Goal: Task Accomplishment & Management: Complete application form

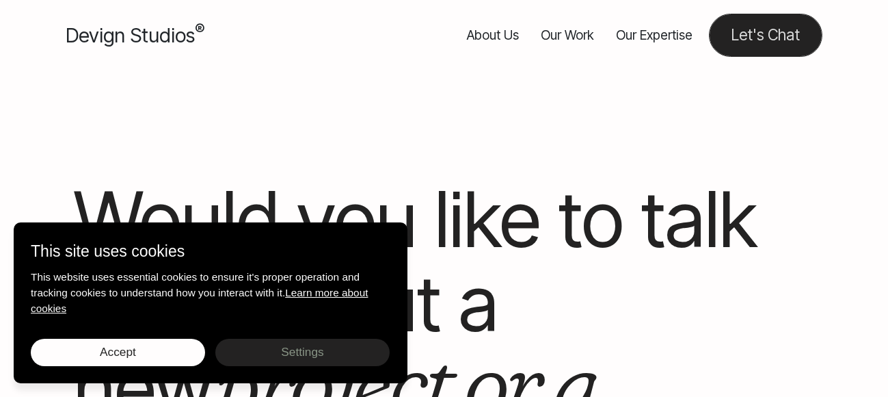
click at [747, 39] on link "Let's Chat" at bounding box center [765, 35] width 113 height 43
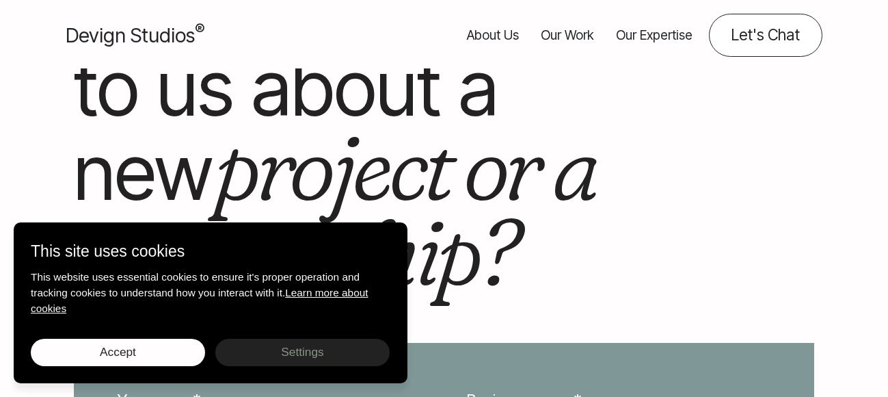
scroll to position [410, 0]
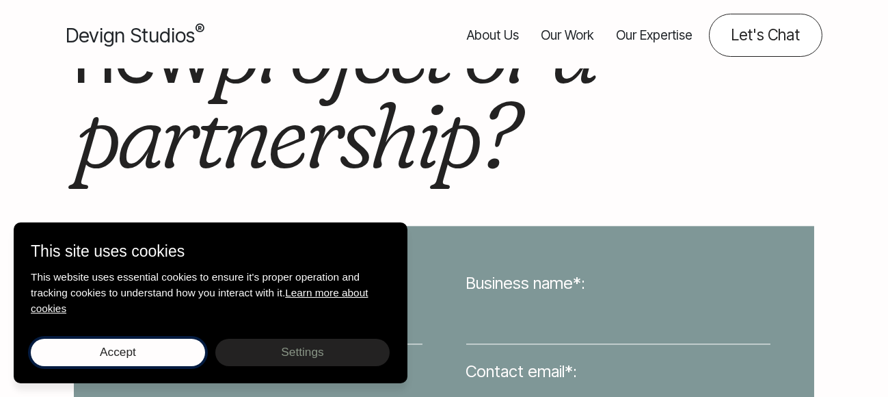
click at [155, 362] on button "Accept Save choices" at bounding box center [118, 351] width 174 height 27
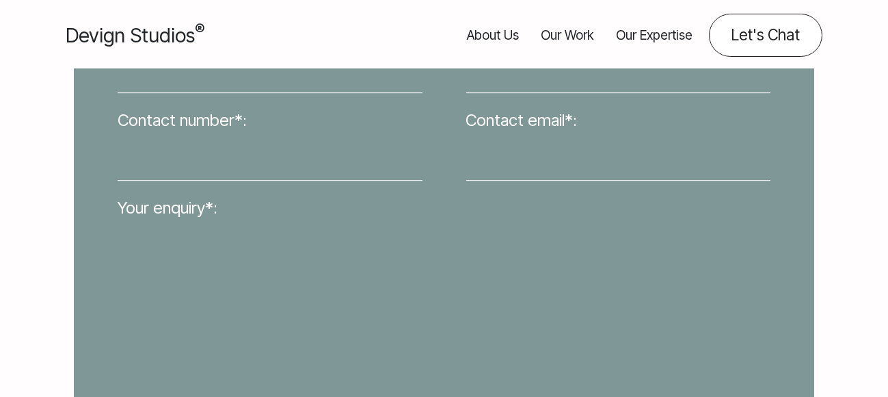
scroll to position [547, 0]
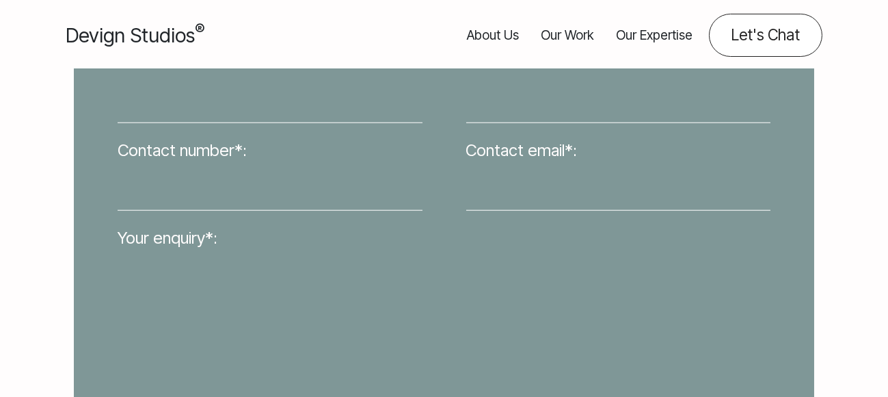
click at [247, 106] on input "Your name*:" at bounding box center [270, 99] width 305 height 48
type input "Sharon Collins"
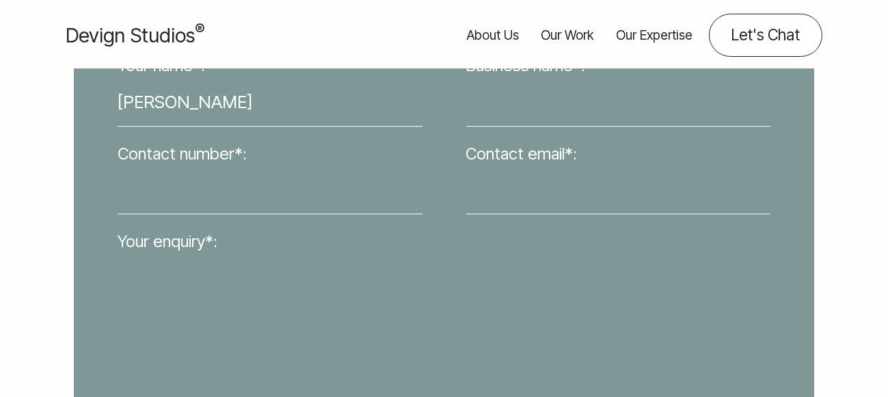
type input "Webgrity"
type input "03340073326"
type input "sharon@webgritymemo.com"
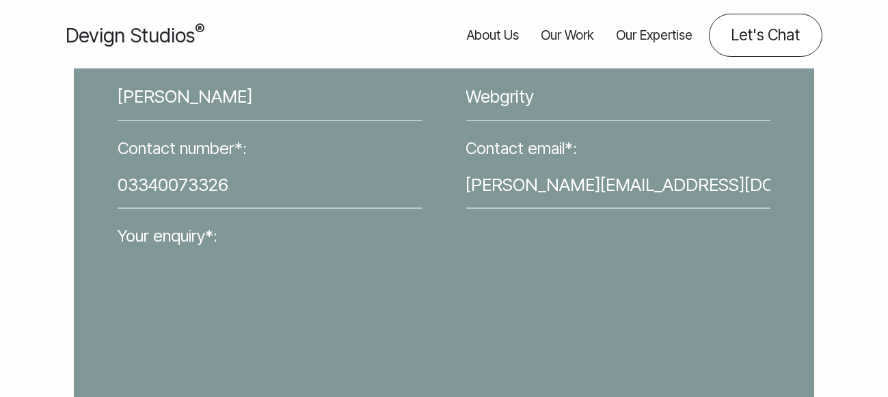
scroll to position [615, 0]
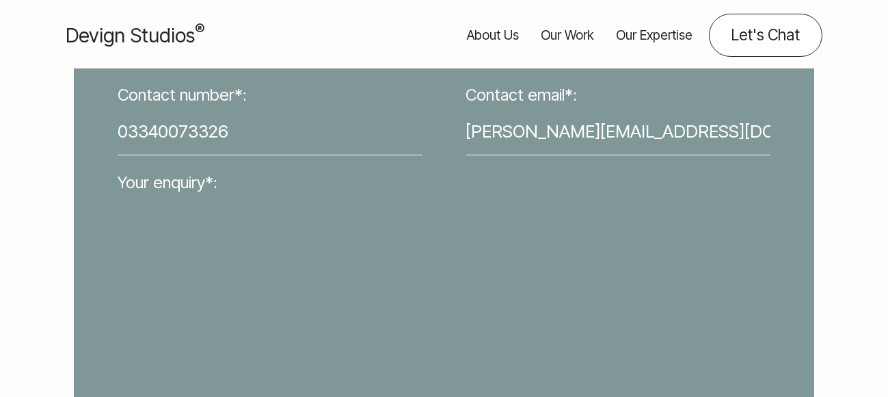
click at [164, 311] on textarea "Your enquiry*:" at bounding box center [444, 310] width 653 height 229
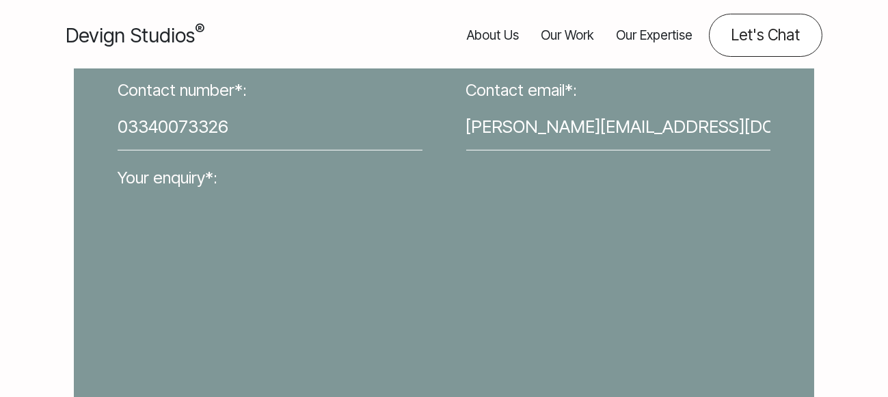
paste textarea "Hello, We are offering 25 Hours of no obligation FREE Trial of web designing an…"
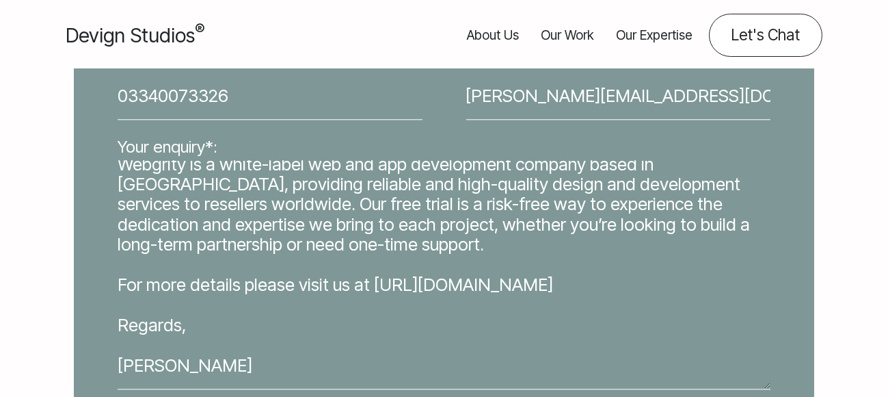
scroll to position [820, 0]
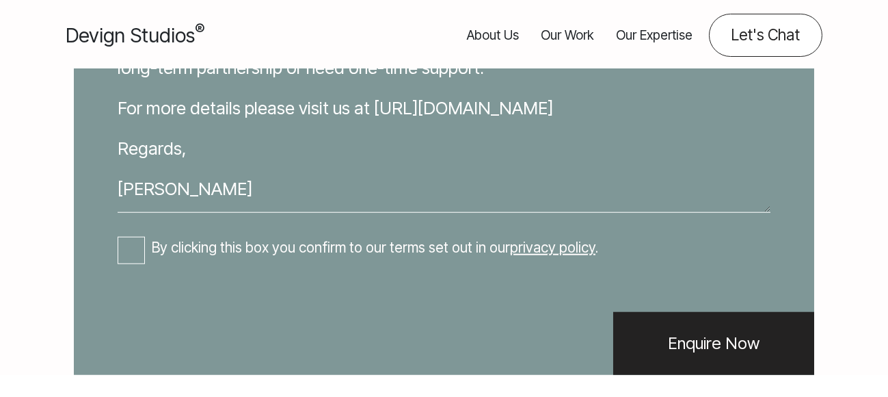
type textarea "Hello, We are offering 25 Hours of no obligation FREE Trial of web designing an…"
click at [131, 265] on div "Your name*: Sharon Collins Business name*: Webgrity Contact number*: 0334007332…" at bounding box center [444, 56] width 697 height 550
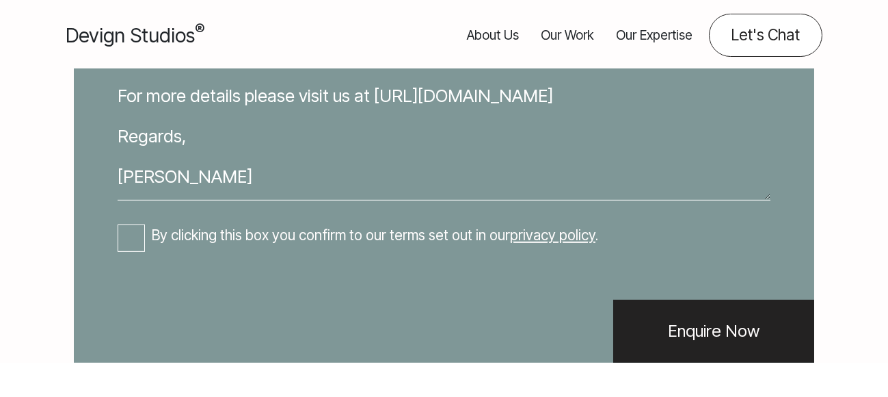
scroll to position [0, 0]
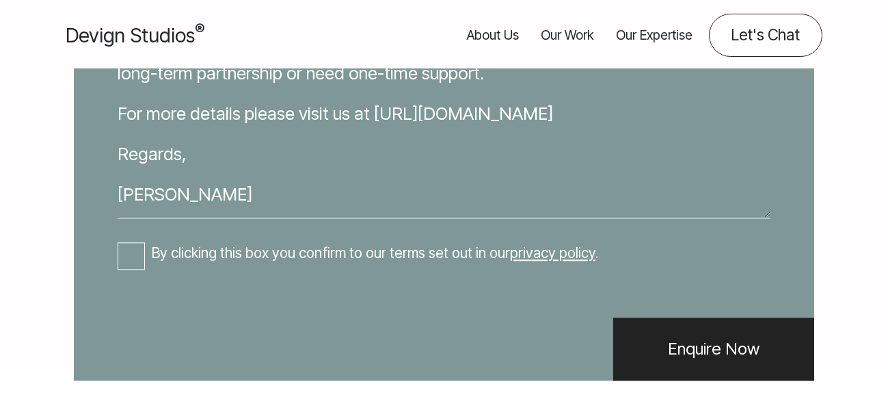
click at [137, 230] on div "Your name*: Sharon Collins Business name*: Webgrity Contact number*: 0334007332…" at bounding box center [444, 62] width 697 height 550
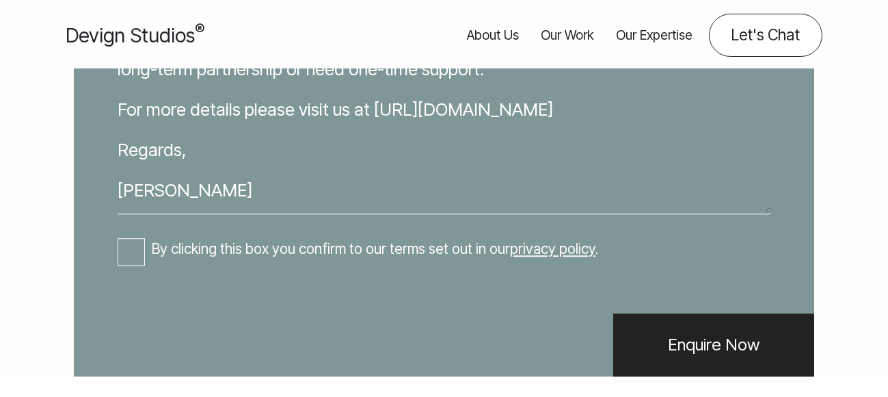
click at [149, 259] on label "By clicking this box you confirm to our terms set out in our privacy policy ." at bounding box center [358, 249] width 481 height 21
click at [145, 259] on input "By clicking this box you confirm to our terms set out in our privacy policy ." at bounding box center [131, 252] width 27 height 27
checkbox input "true"
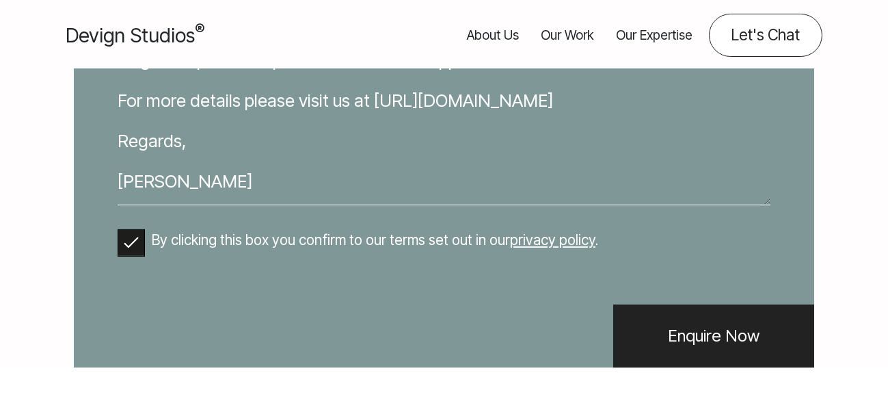
scroll to position [889, 0]
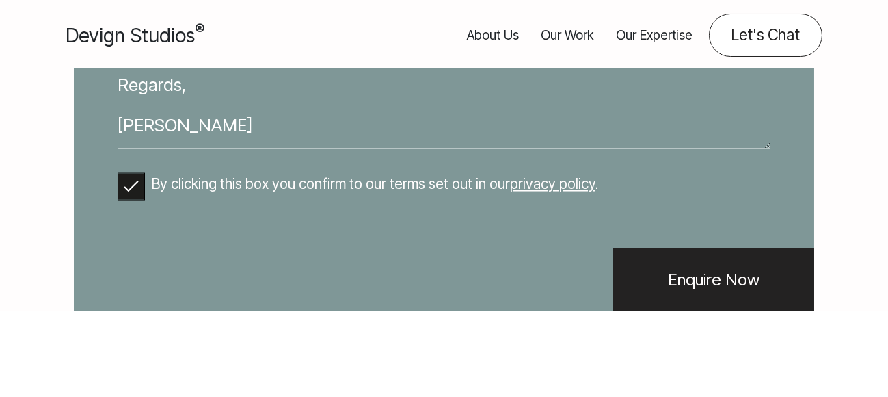
click at [690, 311] on input "Enquire Now" at bounding box center [713, 279] width 201 height 63
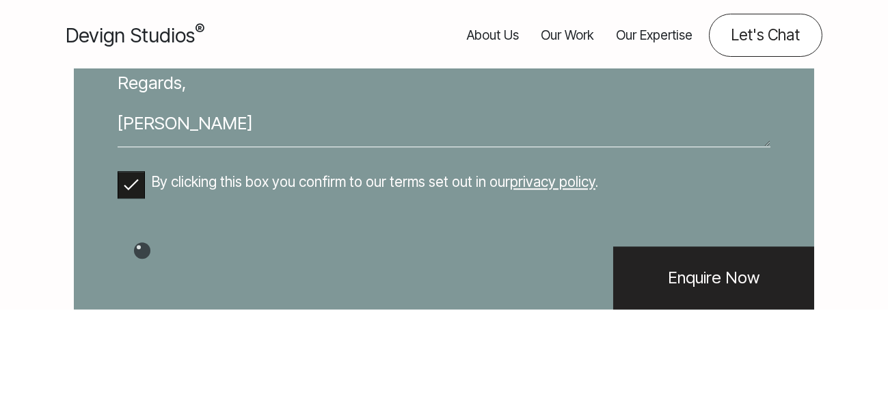
click at [690, 310] on input "Enquire Now" at bounding box center [713, 278] width 201 height 63
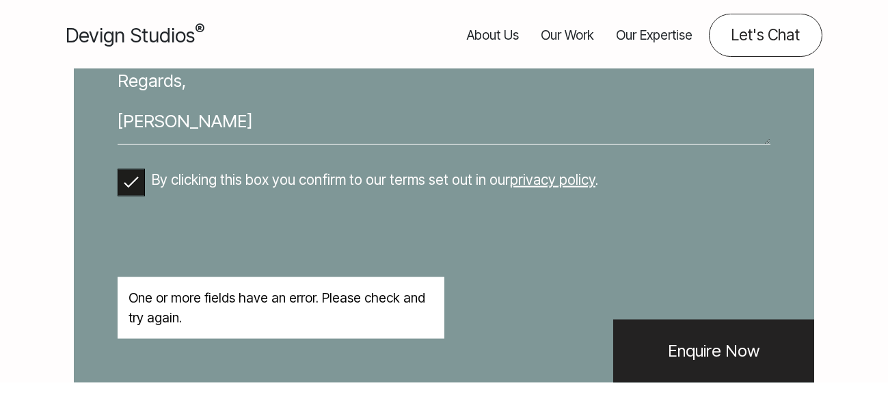
scroll to position [0, 0]
